Goal: Task Accomplishment & Management: Manage account settings

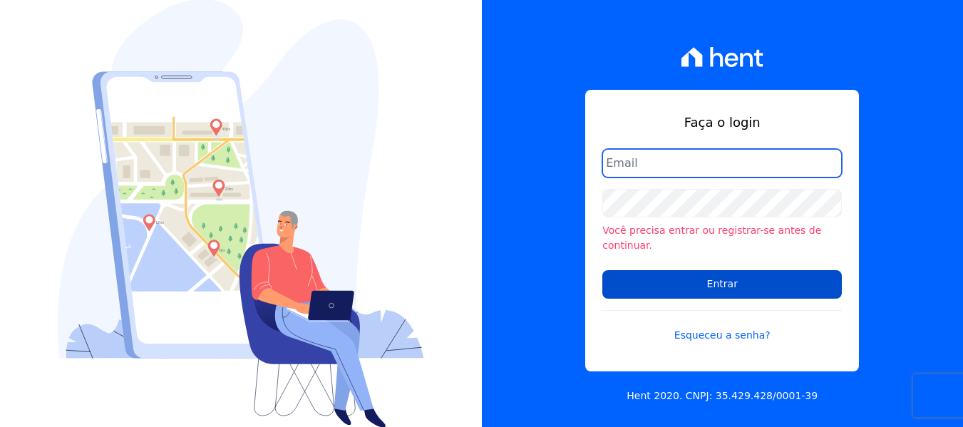
type input "[PERSON_NAME][EMAIL_ADDRESS][DOMAIN_NAME]"
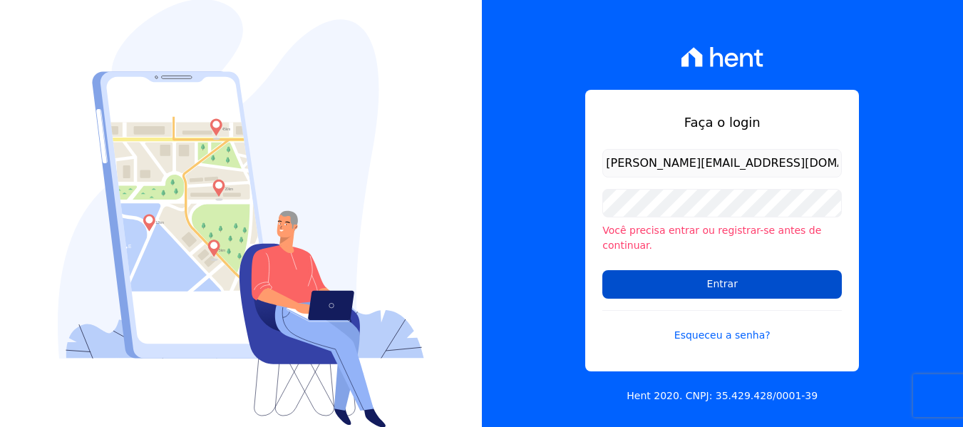
click at [719, 277] on input "Entrar" at bounding box center [722, 284] width 240 height 29
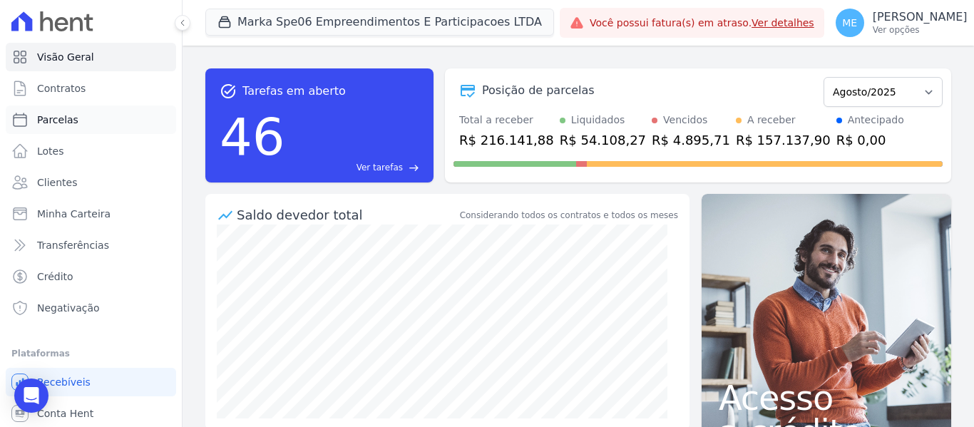
click at [46, 124] on span "Parcelas" at bounding box center [57, 120] width 41 height 14
click at [68, 76] on link "Contratos" at bounding box center [91, 88] width 170 height 29
click at [65, 88] on span "Contratos" at bounding box center [61, 88] width 48 height 14
select select
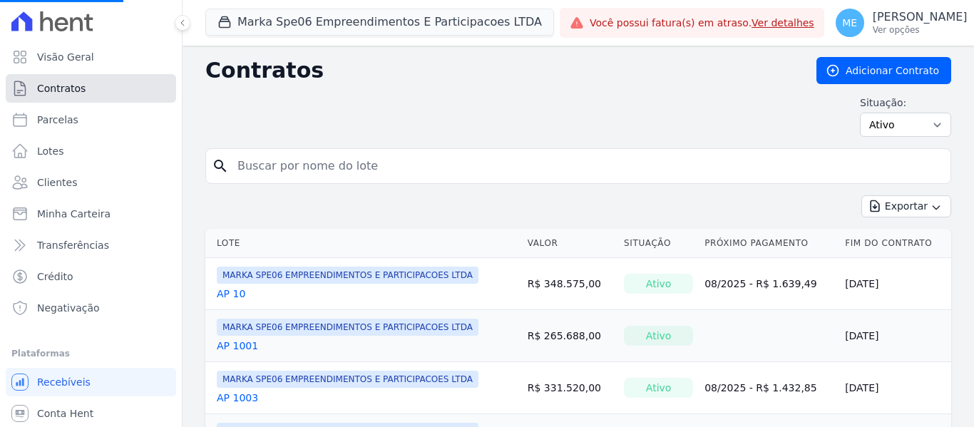
click at [65, 88] on span "Contratos" at bounding box center [61, 88] width 48 height 14
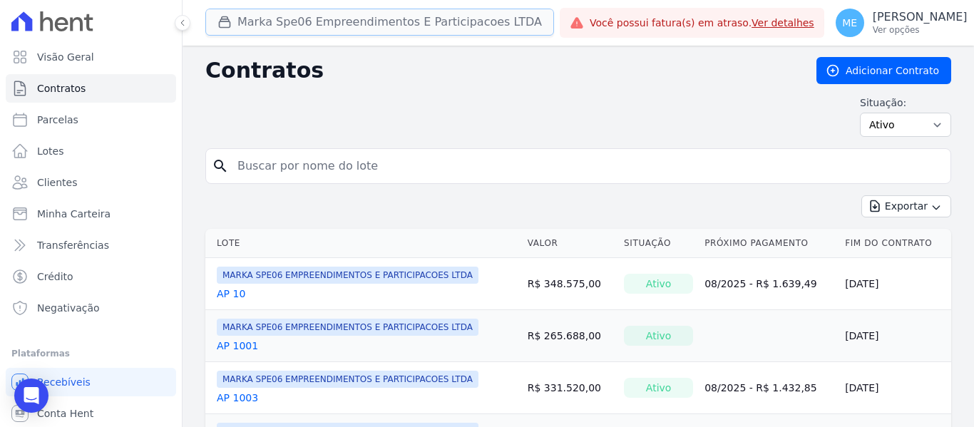
click at [401, 24] on button "Marka Spe06 Empreendimentos E Participacoes LTDA" at bounding box center [379, 22] width 349 height 27
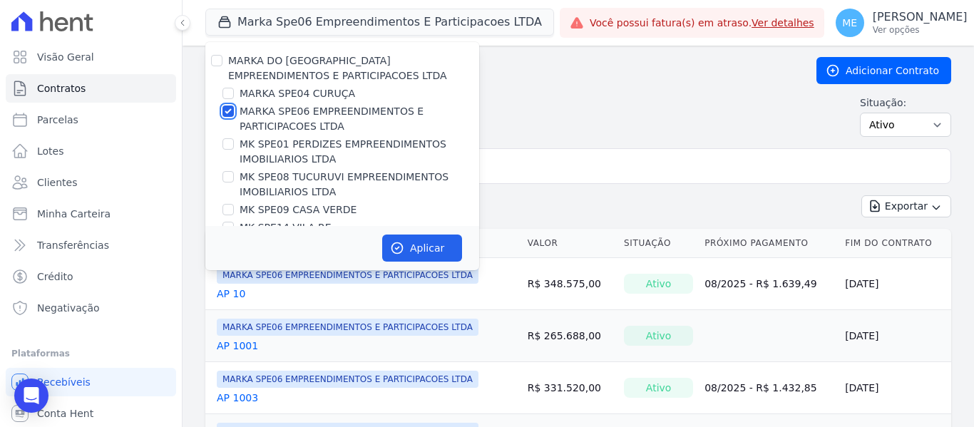
click at [226, 110] on input "MARKA SPE06 EMPREENDIMENTOS E PARTICIPACOES LTDA" at bounding box center [227, 111] width 11 height 11
checkbox input "false"
click at [227, 147] on input "MK SPE01 PERDIZES EMPREENDIMENTOS IMOBILIARIOS LTDA" at bounding box center [227, 143] width 11 height 11
checkbox input "true"
click at [419, 249] on button "Aplicar" at bounding box center [422, 248] width 80 height 27
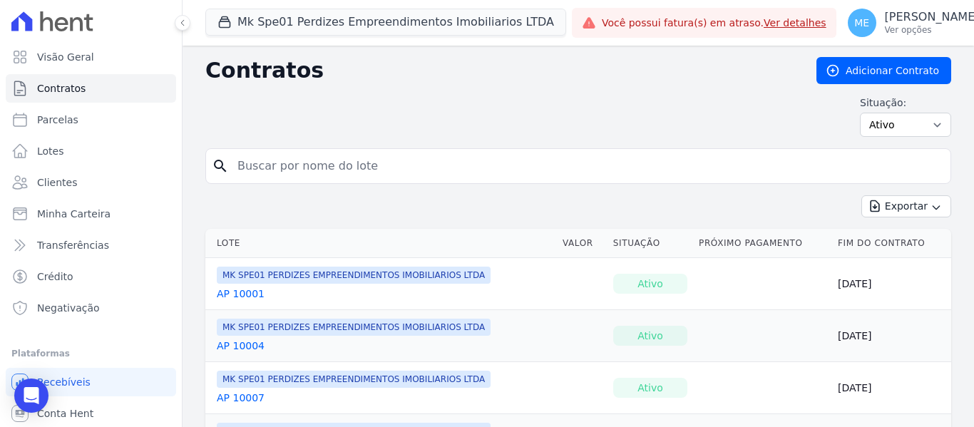
click at [362, 170] on input "search" at bounding box center [587, 166] width 716 height 29
type input "106"
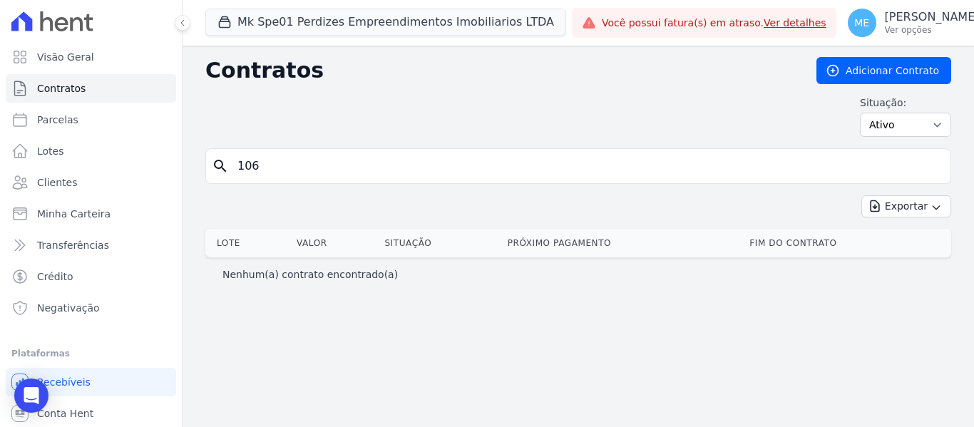
click at [285, 167] on input "106" at bounding box center [587, 166] width 716 height 29
